Goal: Find specific page/section: Find specific page/section

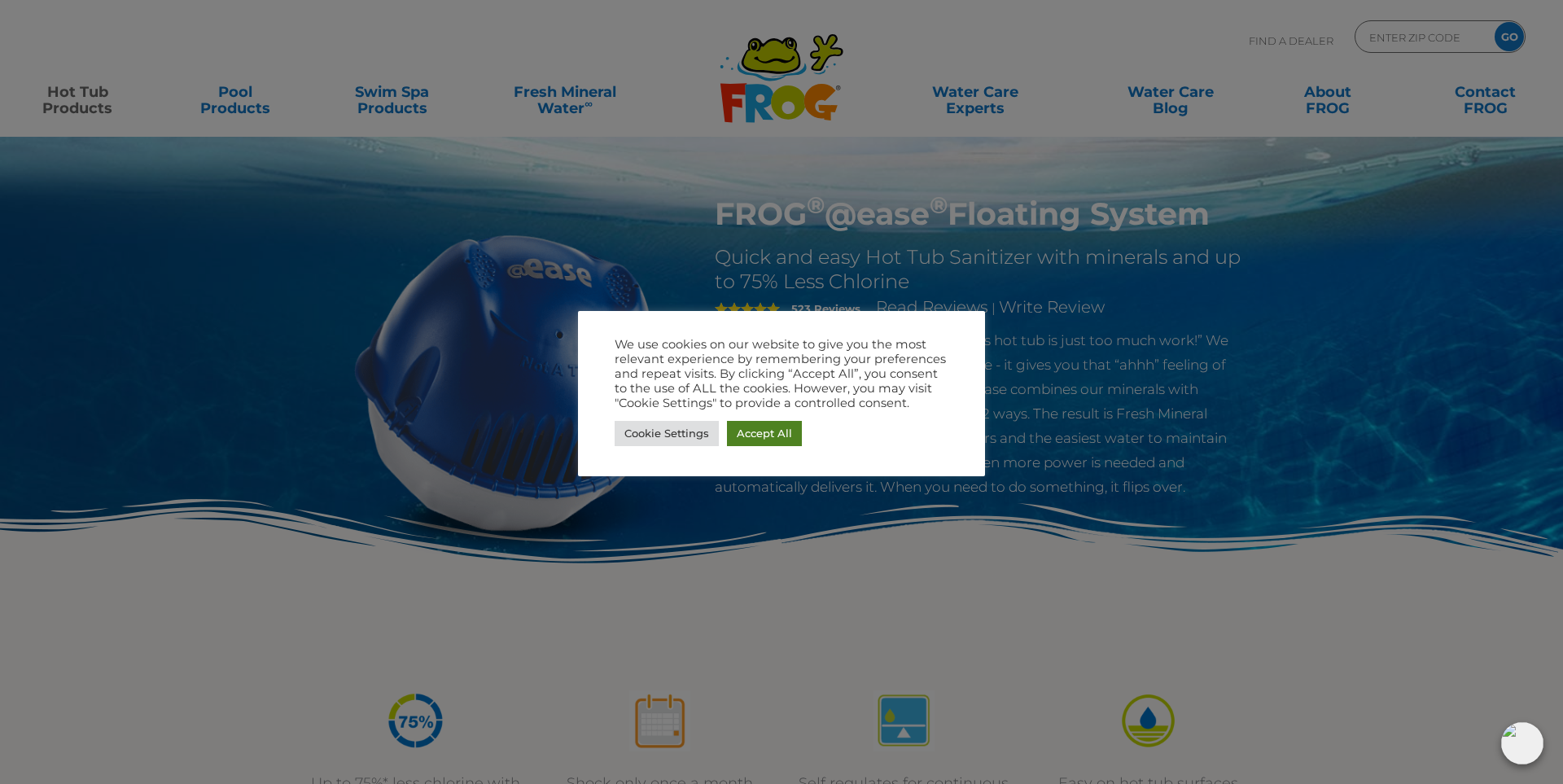
click at [771, 438] on link "Accept All" at bounding box center [764, 433] width 75 height 25
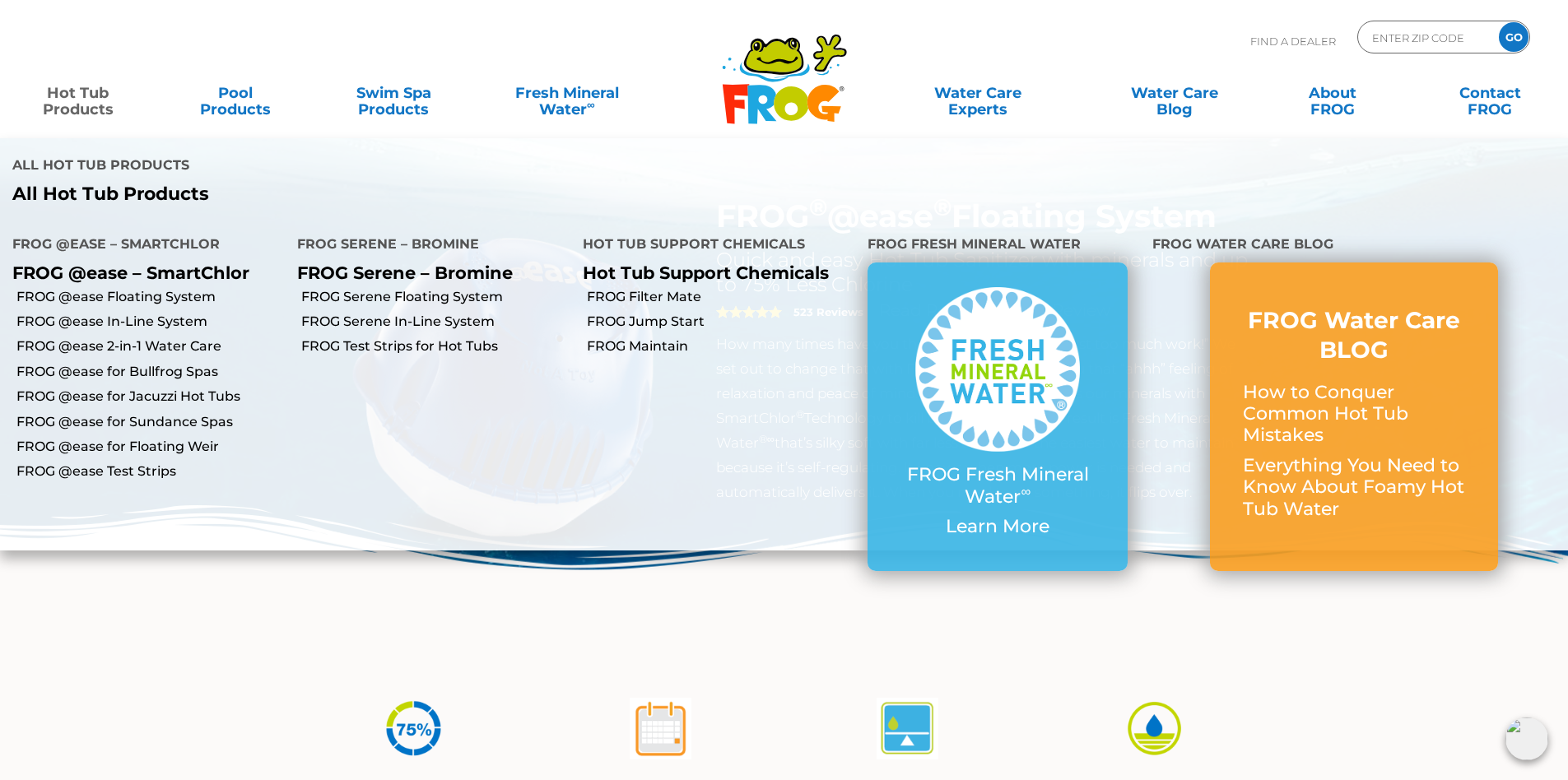
click at [83, 98] on link "Hot Tub Products" at bounding box center [78, 93] width 123 height 33
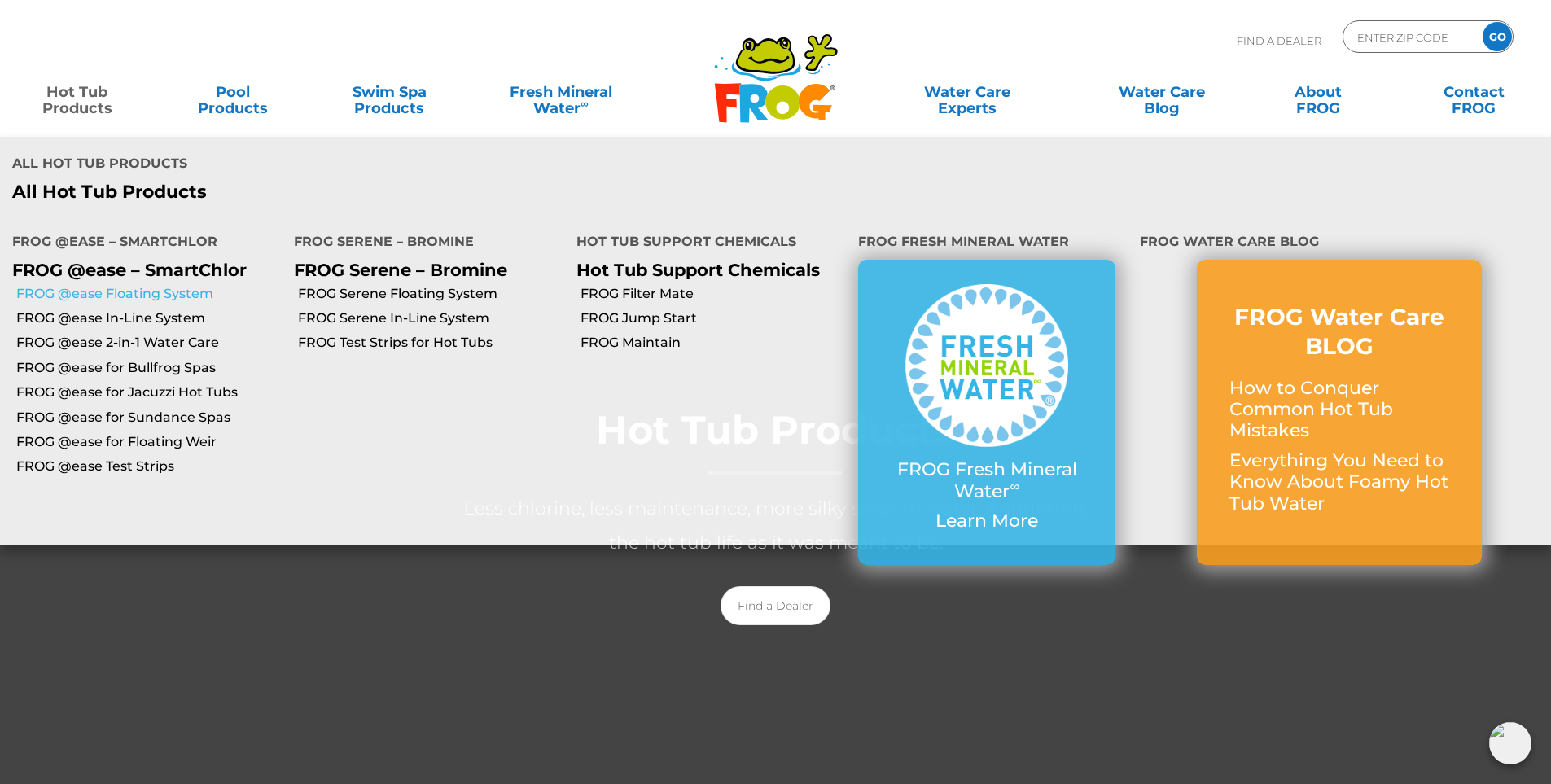
click at [176, 285] on link "FROG @ease Floating System" at bounding box center [149, 293] width 265 height 18
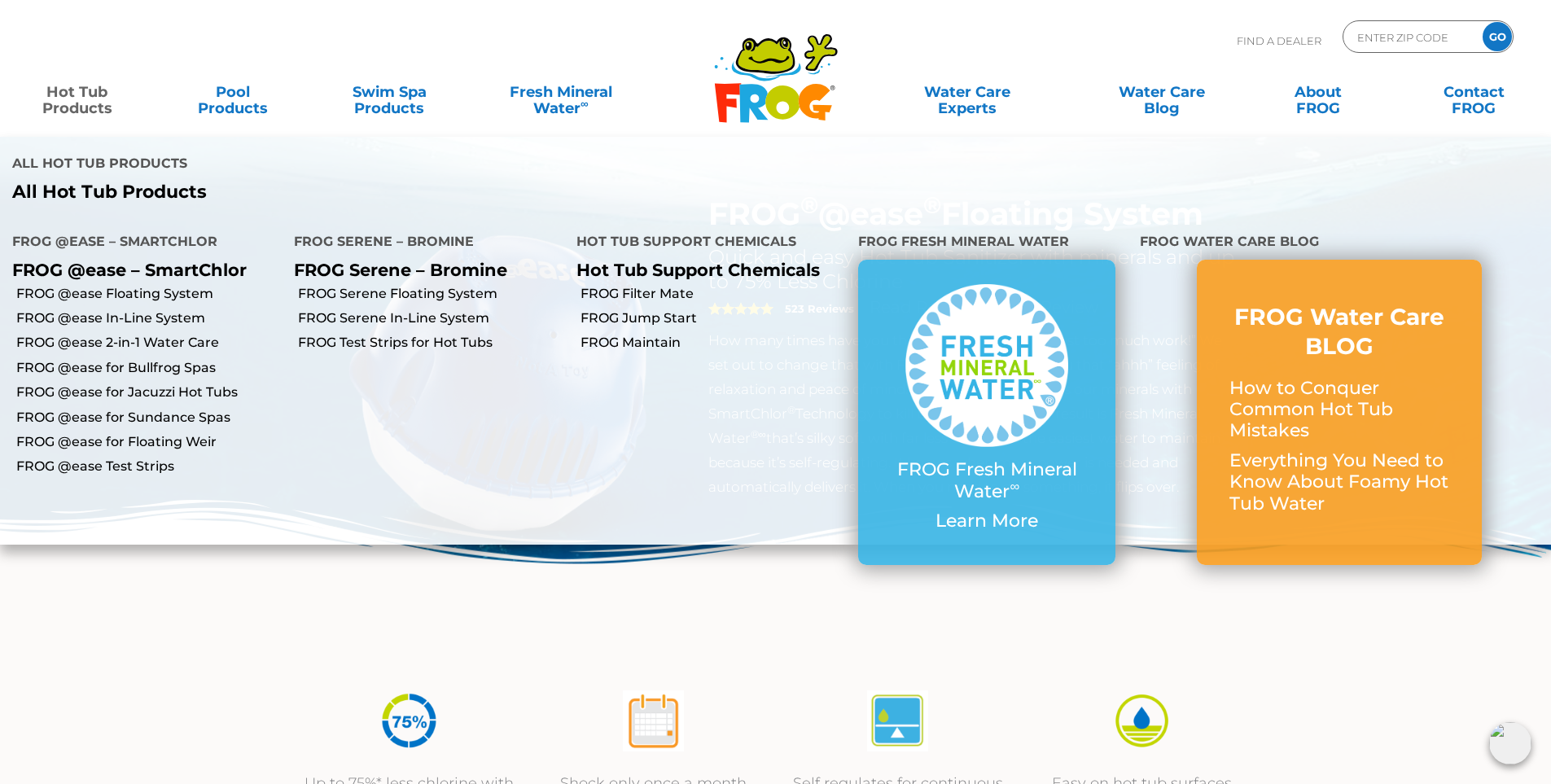
click at [64, 99] on link "Hot Tub Products" at bounding box center [77, 92] width 122 height 33
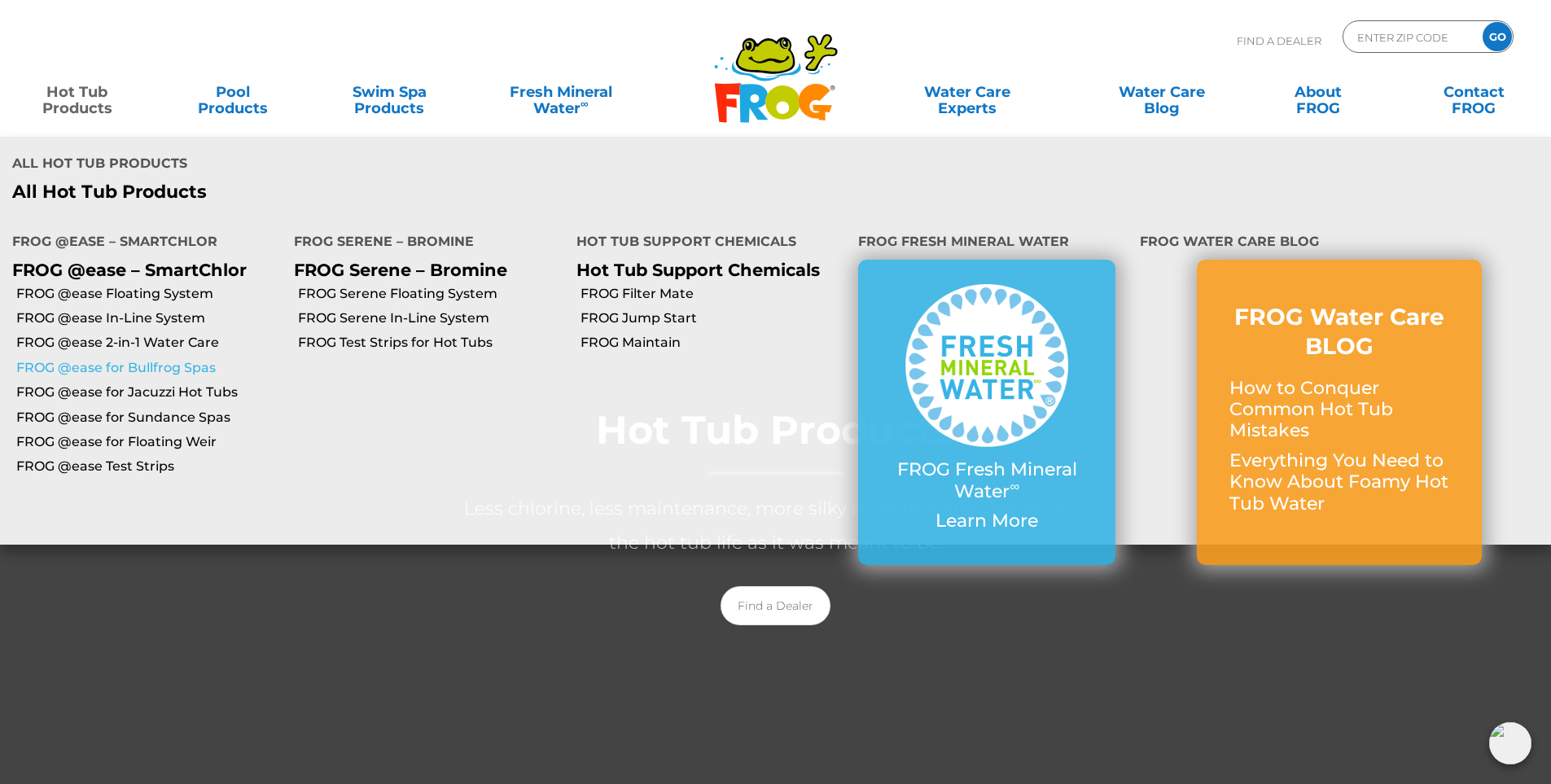
click at [161, 359] on link "FROG @ease for Bullfrog Spas" at bounding box center [149, 368] width 265 height 18
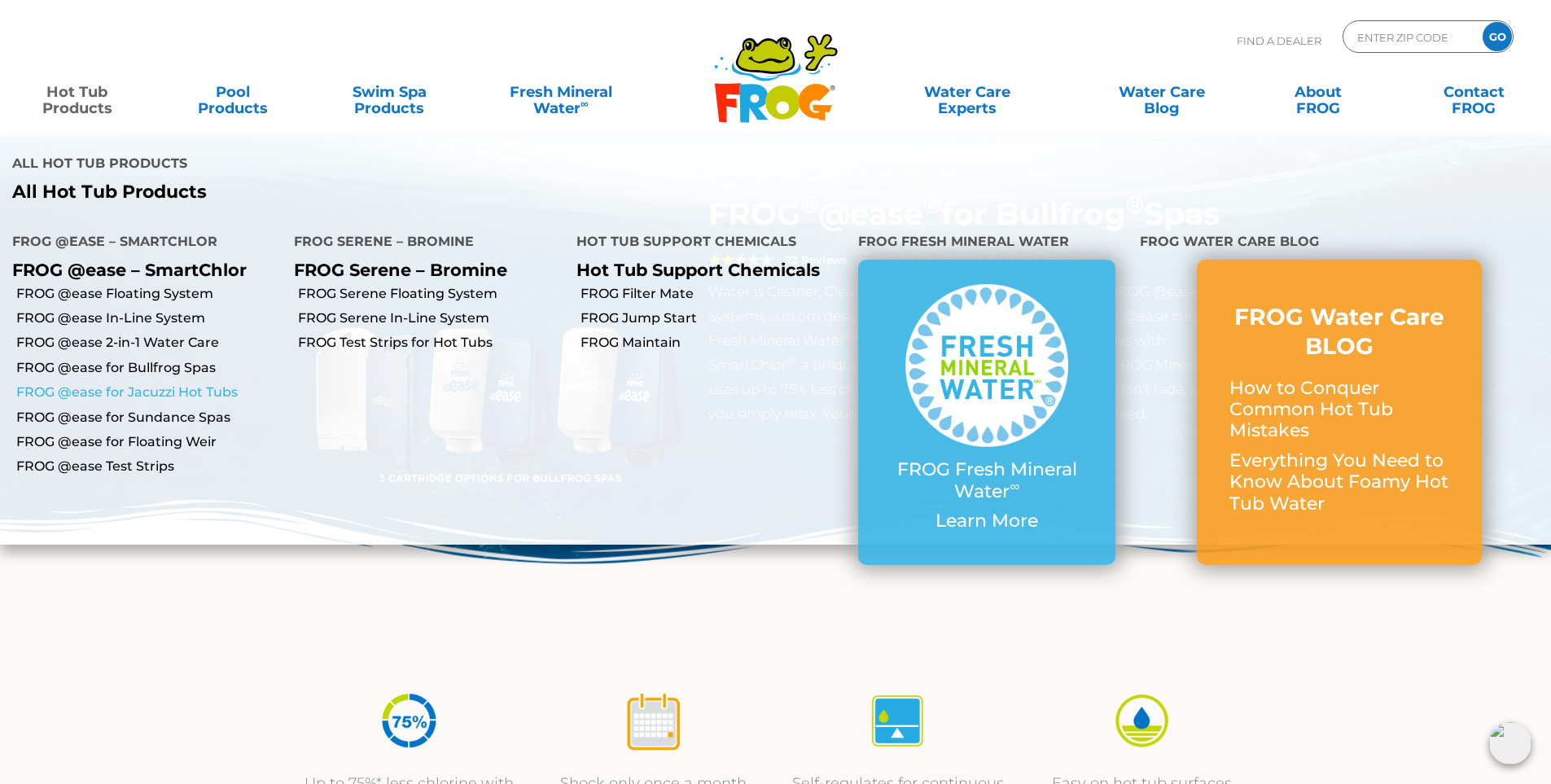
click at [142, 384] on link "FROG @ease for Jacuzzi Hot Tubs" at bounding box center [149, 392] width 265 height 18
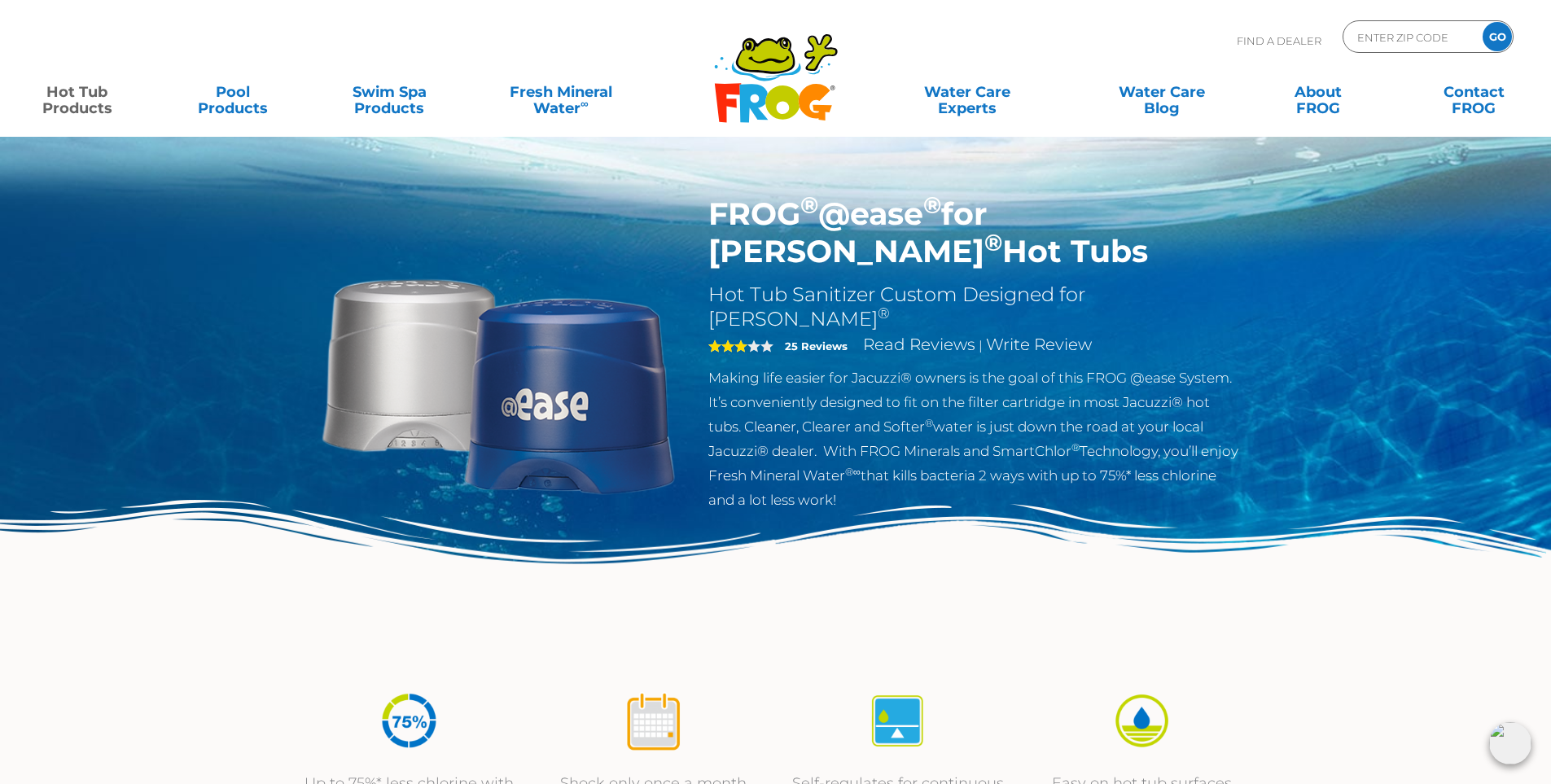
drag, startPoint x: 713, startPoint y: 203, endPoint x: 781, endPoint y: 257, distance: 86.8
click at [781, 257] on h1 "FROG ® @ease ® for Jacuzzi ® Hot Tubs" at bounding box center [974, 232] width 532 height 75
copy h1 "FROG ® @ease ® for Jacuzzi ® Hot Tubs"
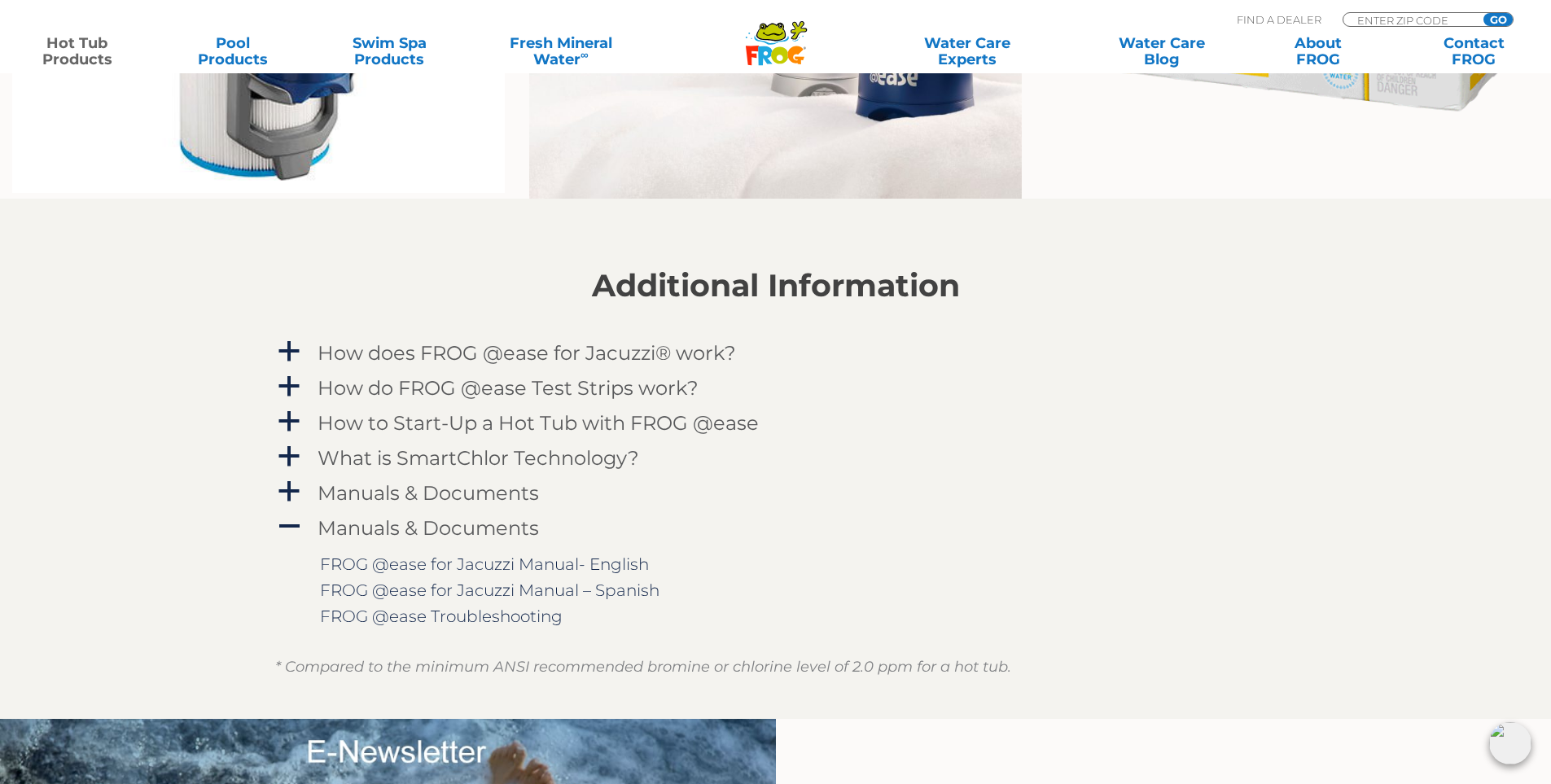
scroll to position [1546, 0]
